Goal: Task Accomplishment & Management: Manage account settings

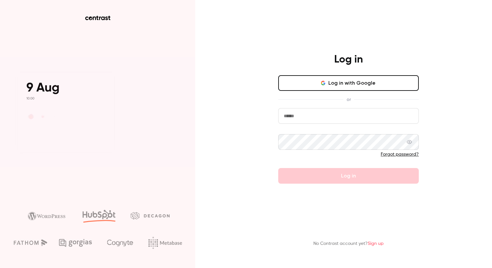
click at [304, 86] on button "Log in with Google" at bounding box center [348, 83] width 141 height 16
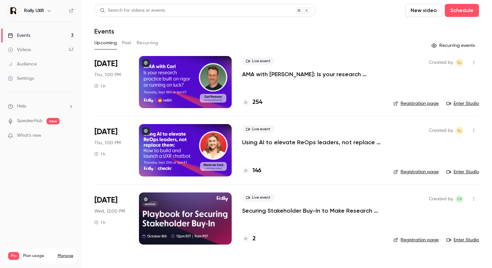
click at [187, 210] on div at bounding box center [185, 218] width 93 height 52
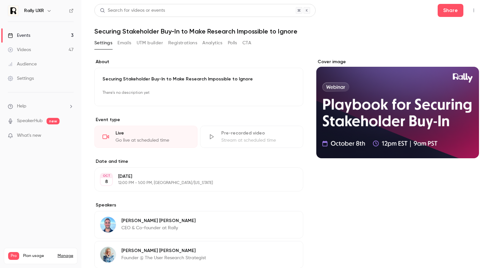
click at [180, 41] on button "Registrations" at bounding box center [182, 43] width 29 height 10
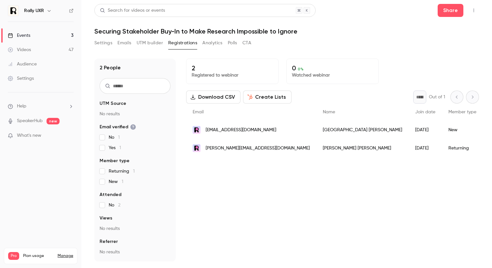
click at [104, 46] on button "Settings" at bounding box center [103, 43] width 18 height 10
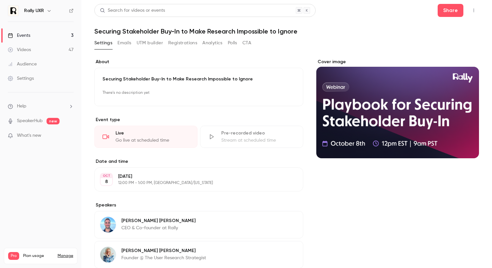
click at [31, 39] on link "Events 3" at bounding box center [40, 35] width 81 height 14
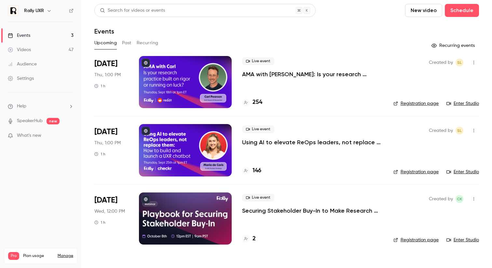
click at [125, 44] on button "Past" at bounding box center [126, 43] width 9 height 10
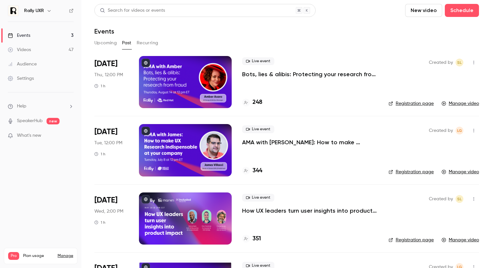
click at [163, 163] on div at bounding box center [185, 150] width 93 height 52
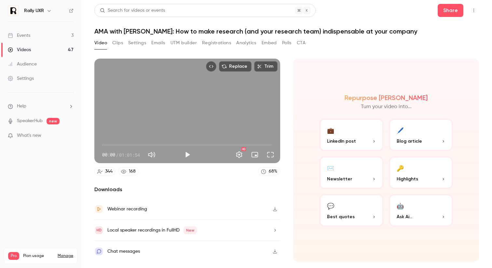
click at [160, 43] on button "Emails" at bounding box center [158, 43] width 14 height 10
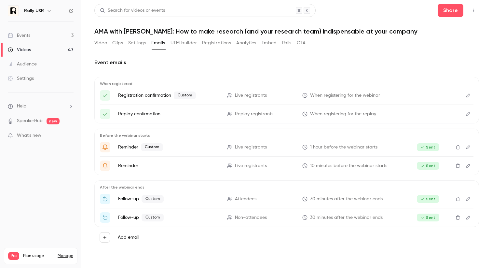
click at [97, 45] on button "Video" at bounding box center [100, 43] width 13 height 10
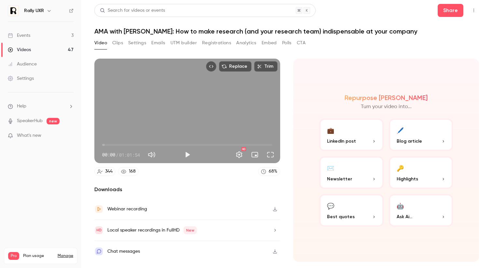
click at [31, 37] on link "Events 3" at bounding box center [40, 35] width 81 height 14
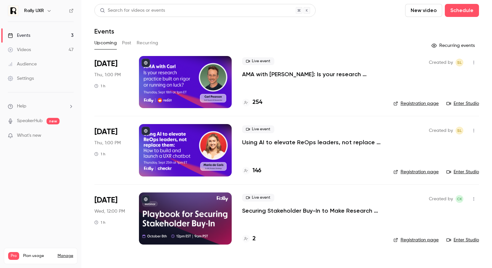
click at [128, 45] on button "Past" at bounding box center [126, 43] width 9 height 10
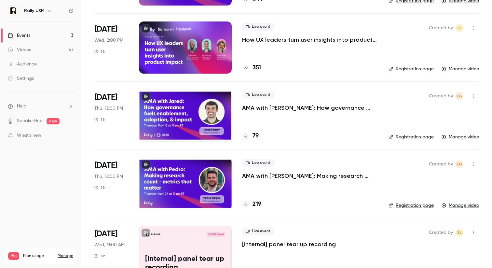
scroll to position [159, 0]
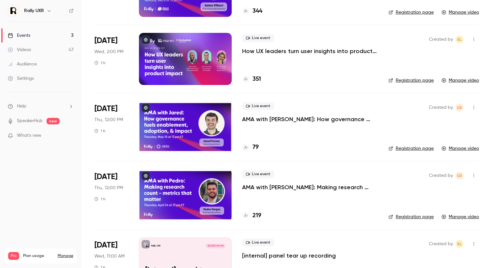
click at [183, 203] on div at bounding box center [185, 195] width 93 height 52
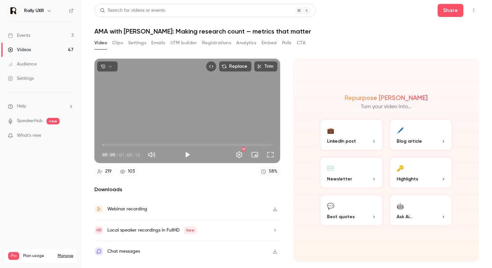
click at [27, 50] on div "Videos" at bounding box center [19, 50] width 23 height 7
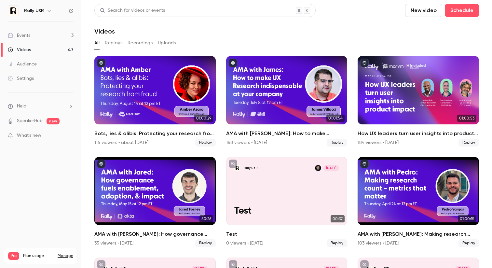
click at [29, 30] on link "Events 3" at bounding box center [40, 35] width 81 height 14
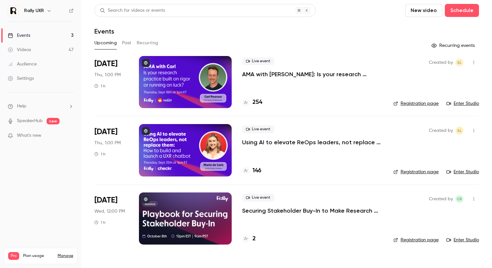
click at [131, 42] on button "Past" at bounding box center [126, 43] width 9 height 10
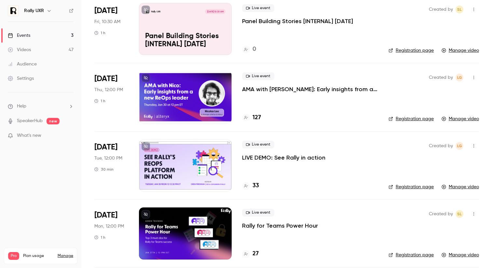
scroll to position [938, 0]
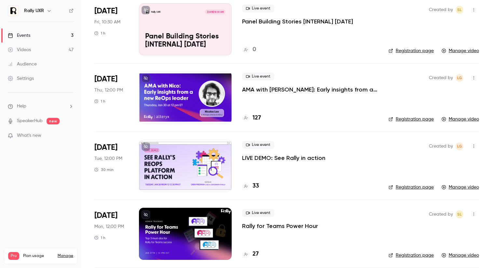
click at [146, 77] on icon at bounding box center [146, 78] width 4 height 4
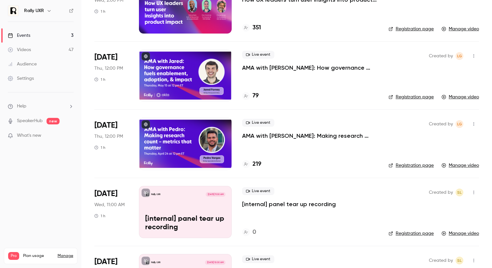
scroll to position [208, 0]
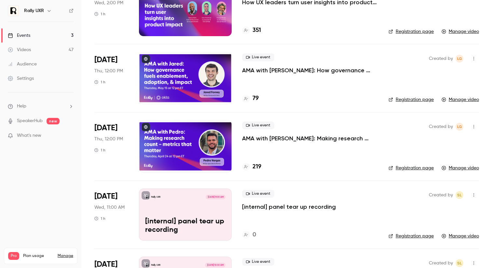
click at [185, 145] on div at bounding box center [185, 146] width 93 height 52
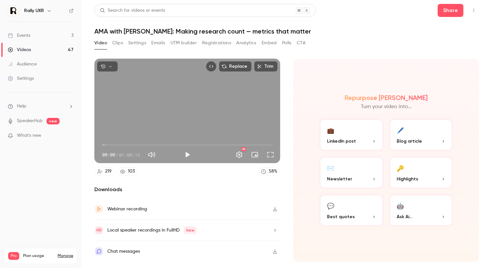
click at [159, 43] on button "Emails" at bounding box center [158, 43] width 14 height 10
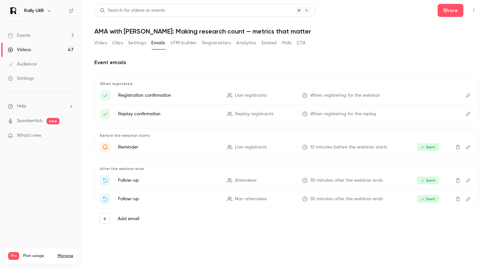
click at [97, 45] on button "Video" at bounding box center [100, 43] width 13 height 10
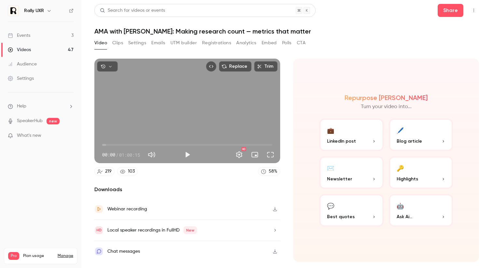
click at [22, 49] on div "Videos" at bounding box center [19, 50] width 23 height 7
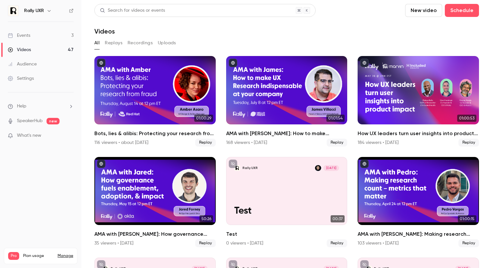
click at [30, 33] on div "Events" at bounding box center [19, 35] width 22 height 7
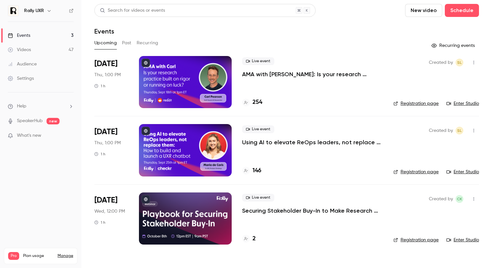
click at [129, 39] on button "Past" at bounding box center [126, 43] width 9 height 10
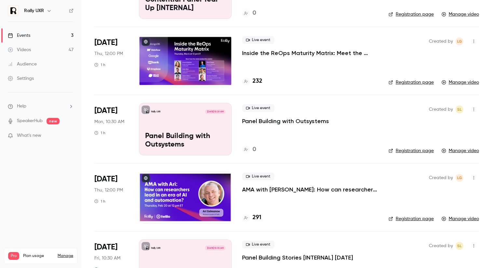
scroll to position [703, 0]
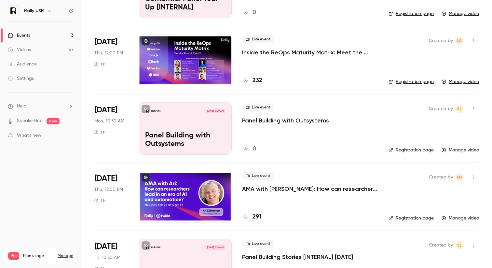
click at [169, 193] on div at bounding box center [185, 196] width 93 height 52
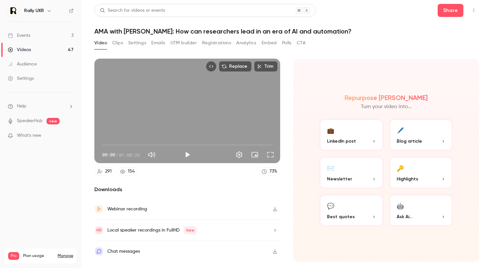
click at [159, 46] on button "Emails" at bounding box center [158, 43] width 14 height 10
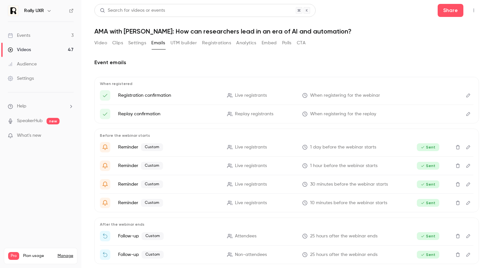
click at [468, 167] on icon "Edit" at bounding box center [468, 165] width 5 height 5
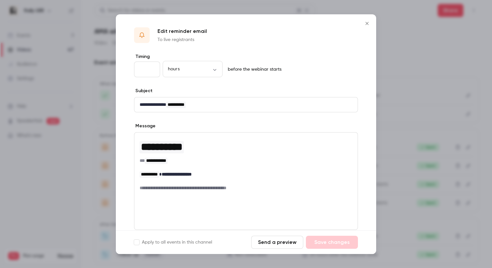
click at [466, 182] on div at bounding box center [246, 134] width 492 height 268
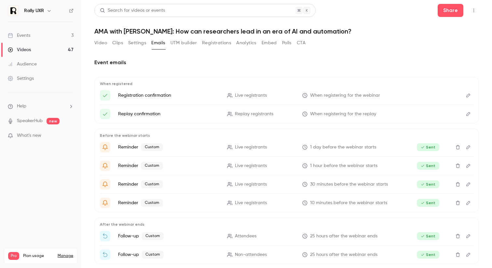
click at [469, 204] on icon "Edit" at bounding box center [468, 202] width 5 height 5
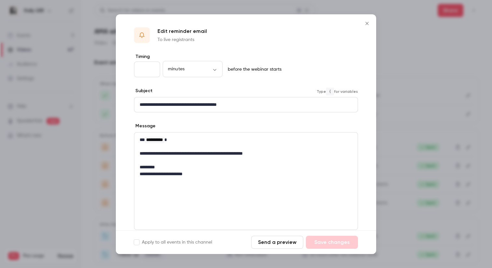
click at [209, 102] on p "**********" at bounding box center [246, 104] width 213 height 7
copy p "**********"
click at [210, 142] on p "**********" at bounding box center [246, 139] width 213 height 7
